Goal: Navigation & Orientation: Understand site structure

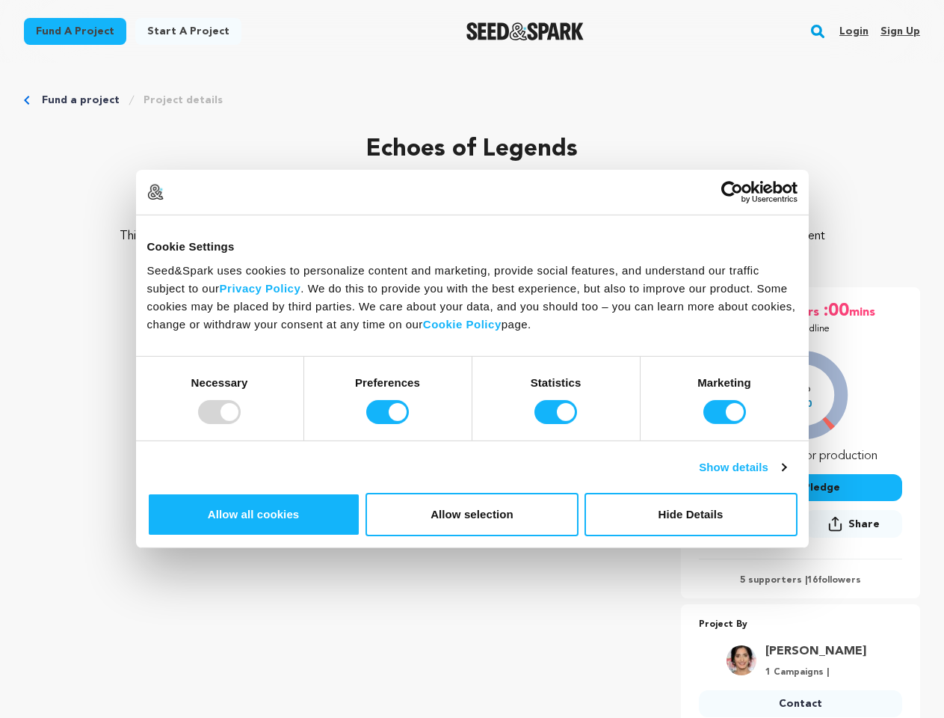
click at [241, 424] on div at bounding box center [219, 412] width 43 height 24
click at [409, 424] on input "Preferences" at bounding box center [387, 412] width 43 height 24
checkbox input "false"
click at [558, 424] on input "Statistics" at bounding box center [556, 412] width 43 height 24
checkbox input "false"
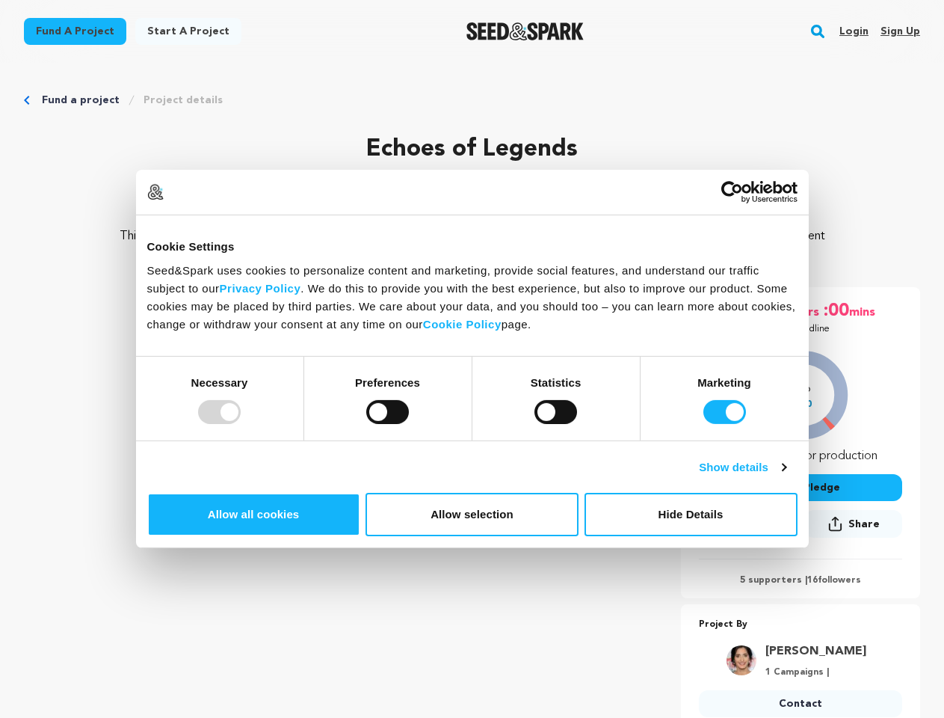
click at [704, 424] on input "Marketing" at bounding box center [725, 412] width 43 height 24
checkbox input "false"
click at [786, 476] on link "Show details" at bounding box center [742, 467] width 87 height 18
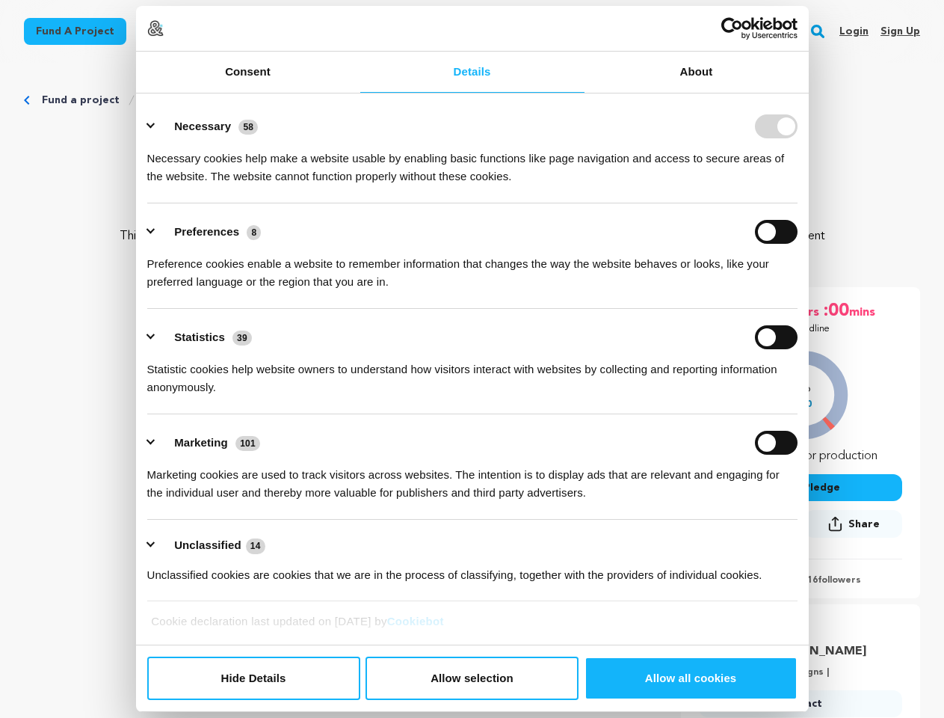
click at [805, 522] on ul "Necessary 58 Necessary cookies help make a website usable by enabling basic fun…" at bounding box center [472, 350] width 665 height 504
click at [805, 571] on ul "Necessary 58 Necessary cookies help make a website usable by enabling basic fun…" at bounding box center [472, 350] width 665 height 504
click at [826, 620] on p "Project By" at bounding box center [800, 624] width 203 height 17
click at [821, 31] on rect "button" at bounding box center [818, 31] width 18 height 18
click at [164, 37] on img at bounding box center [155, 28] width 16 height 16
